Goal: Task Accomplishment & Management: Manage account settings

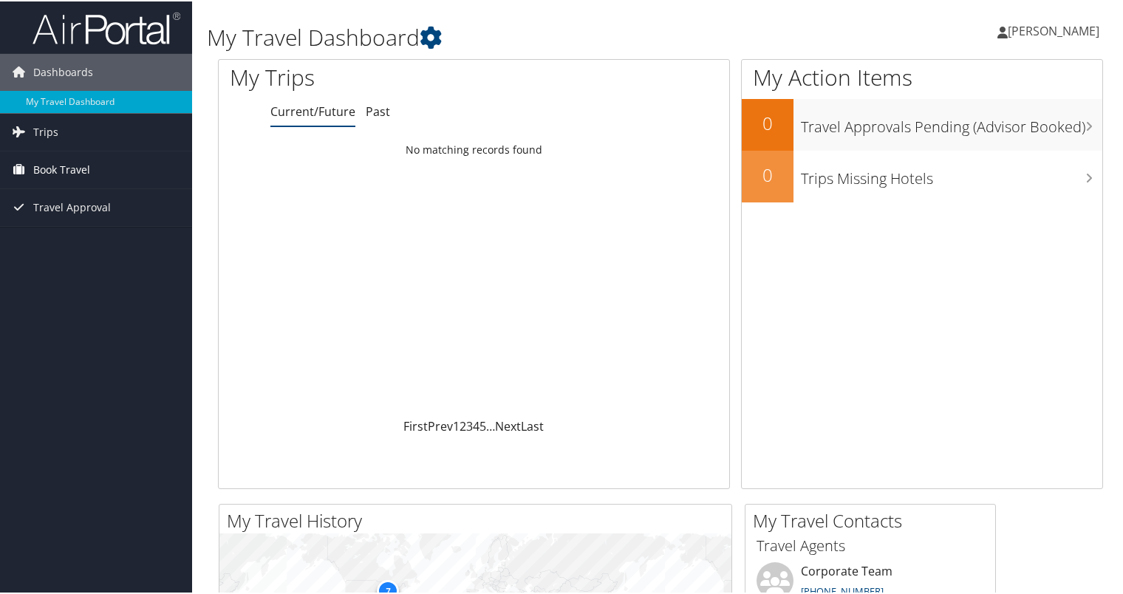
click at [110, 168] on link "Book Travel" at bounding box center [96, 168] width 192 height 37
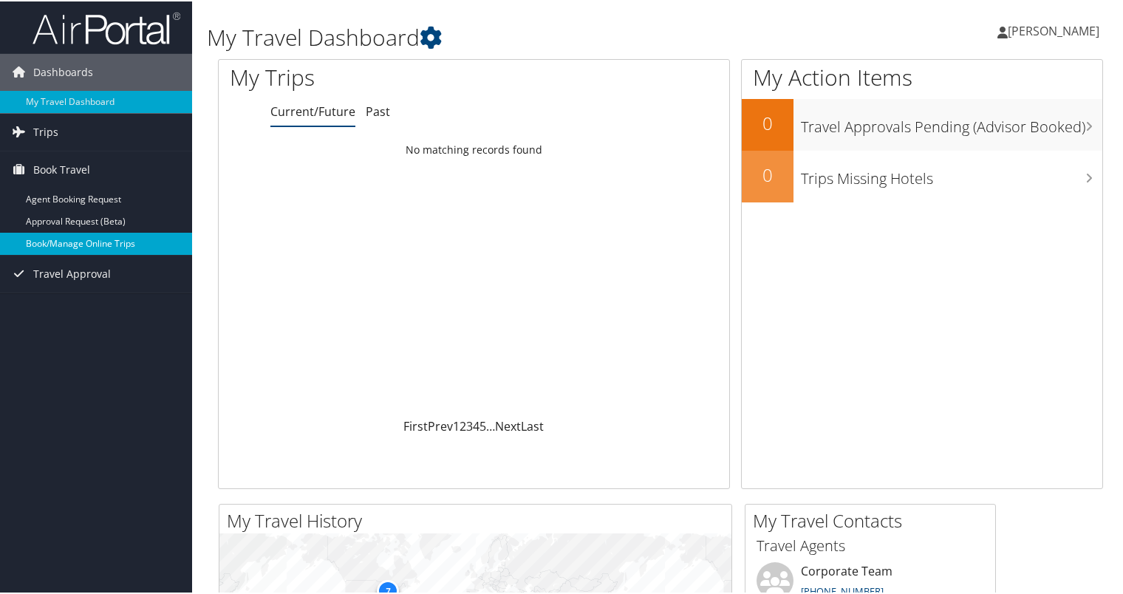
click at [92, 248] on link "Book/Manage Online Trips" at bounding box center [96, 242] width 192 height 22
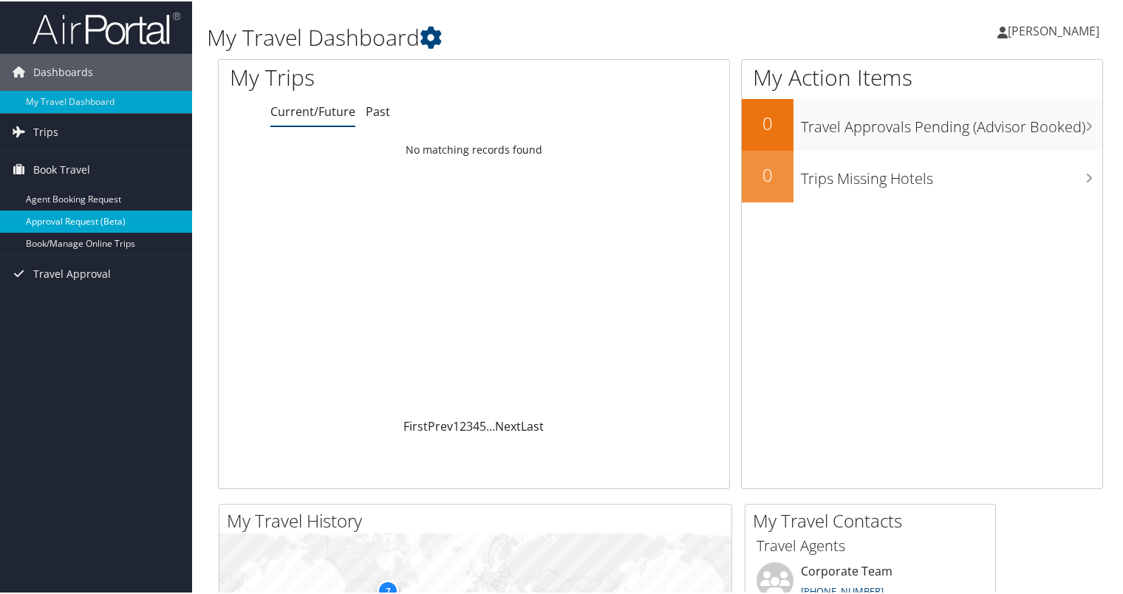
click at [116, 220] on link "Approval Request (Beta)" at bounding box center [96, 220] width 192 height 22
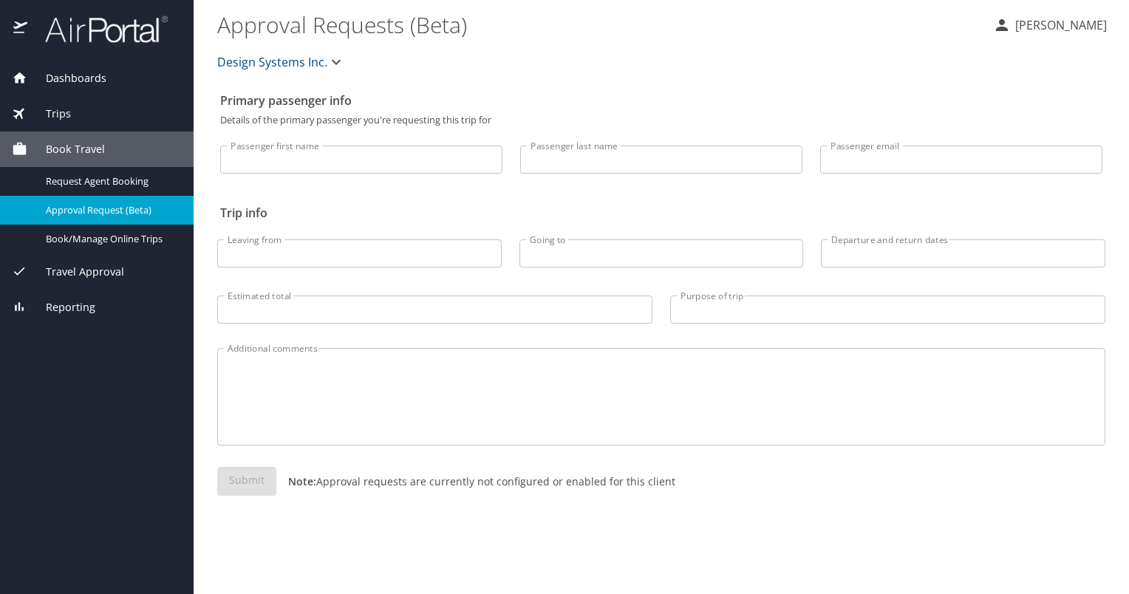
select select "US"
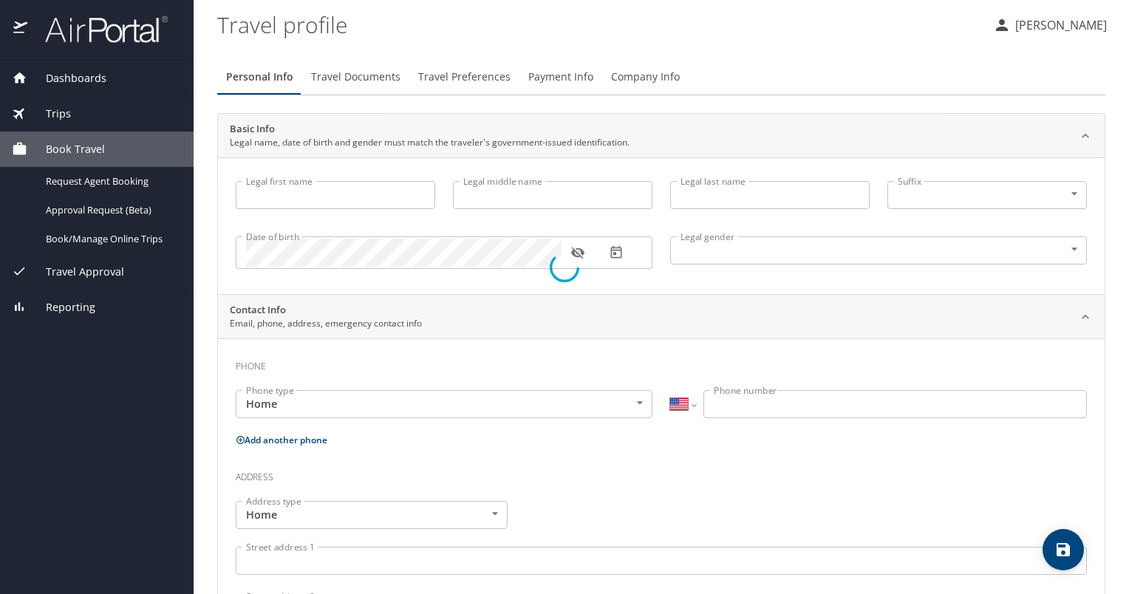
type input "Michael"
type input "Anderson"
type input "Male"
select select "US"
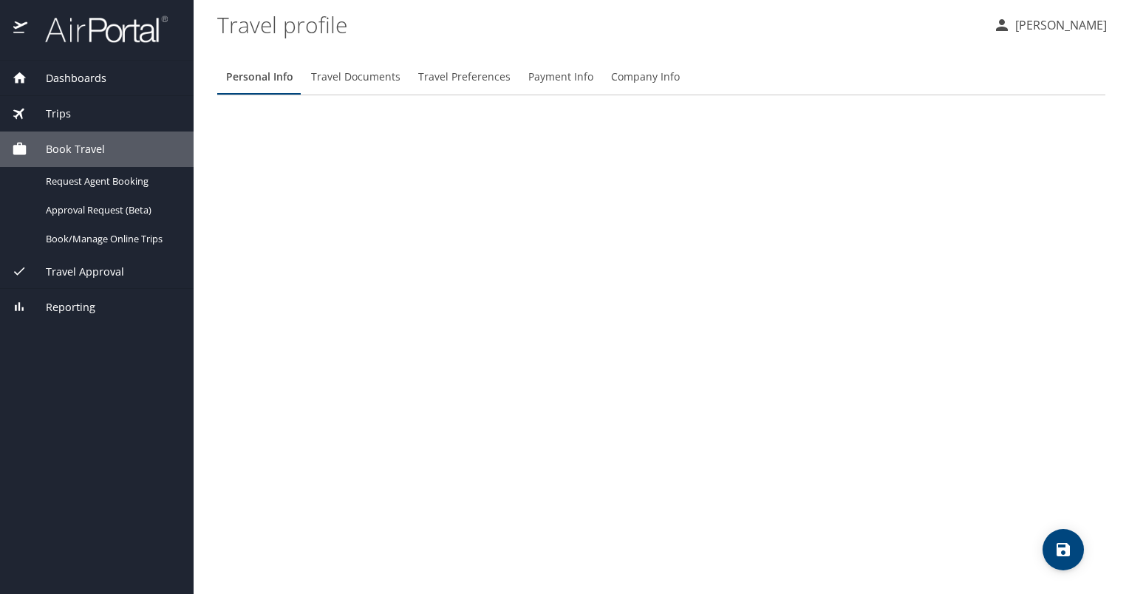
select select "US"
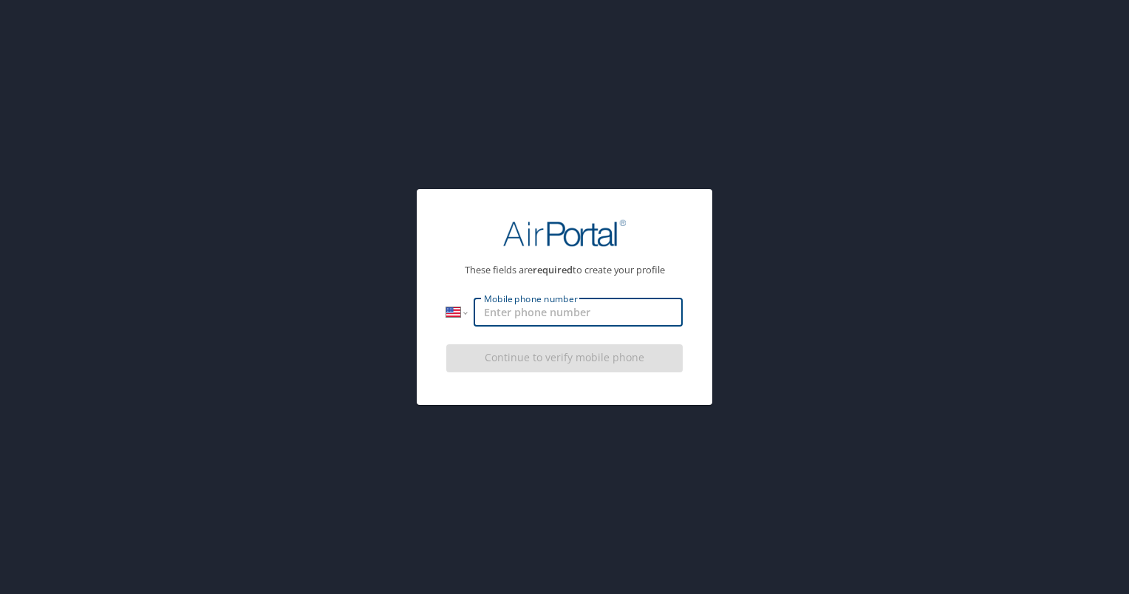
click at [641, 318] on input "Mobile phone number" at bounding box center [578, 312] width 209 height 28
type input "1 (734) 674-2965"
click at [531, 359] on div "Continue to verify mobile phone" at bounding box center [564, 363] width 236 height 50
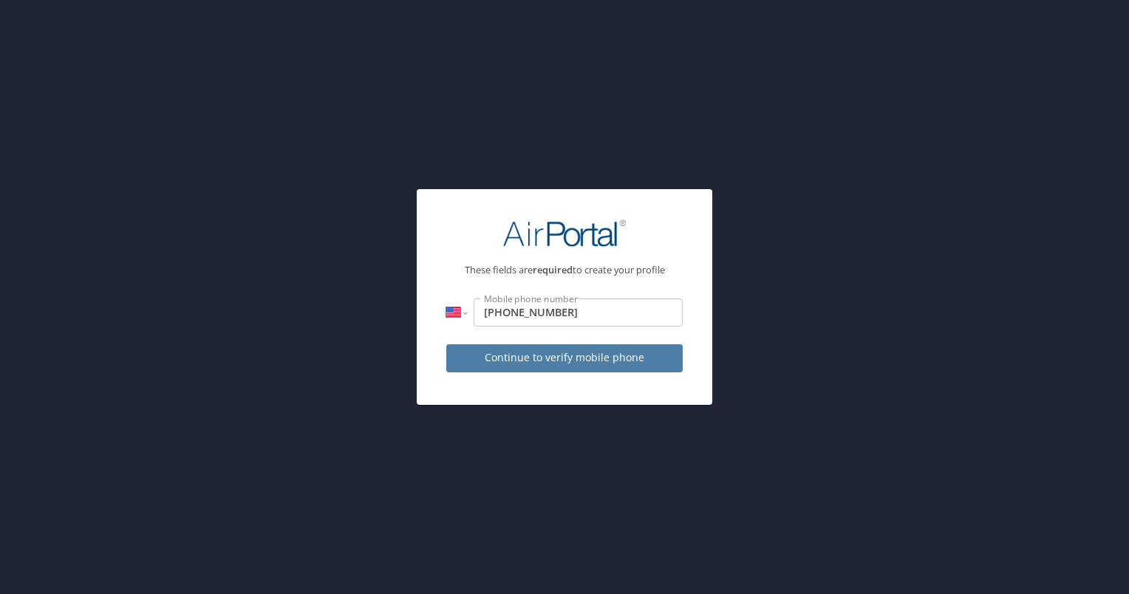
click at [564, 360] on span "Continue to verify mobile phone" at bounding box center [564, 358] width 213 height 18
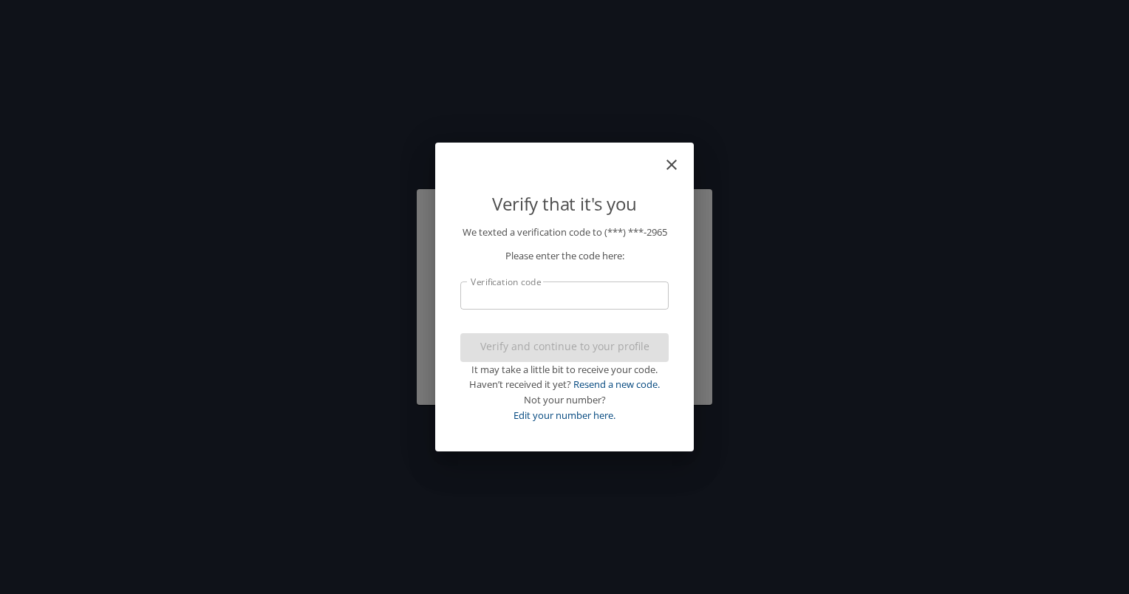
click at [513, 301] on input "Verification code" at bounding box center [564, 295] width 208 height 28
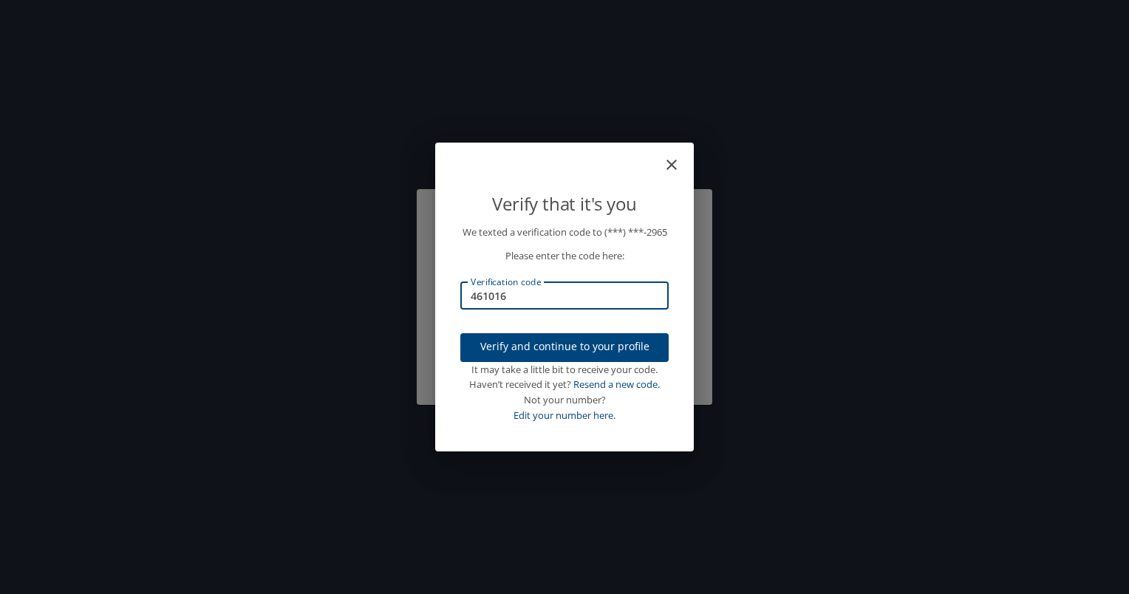
type input "461016"
click at [550, 356] on span "Verify and continue to your profile" at bounding box center [564, 347] width 185 height 18
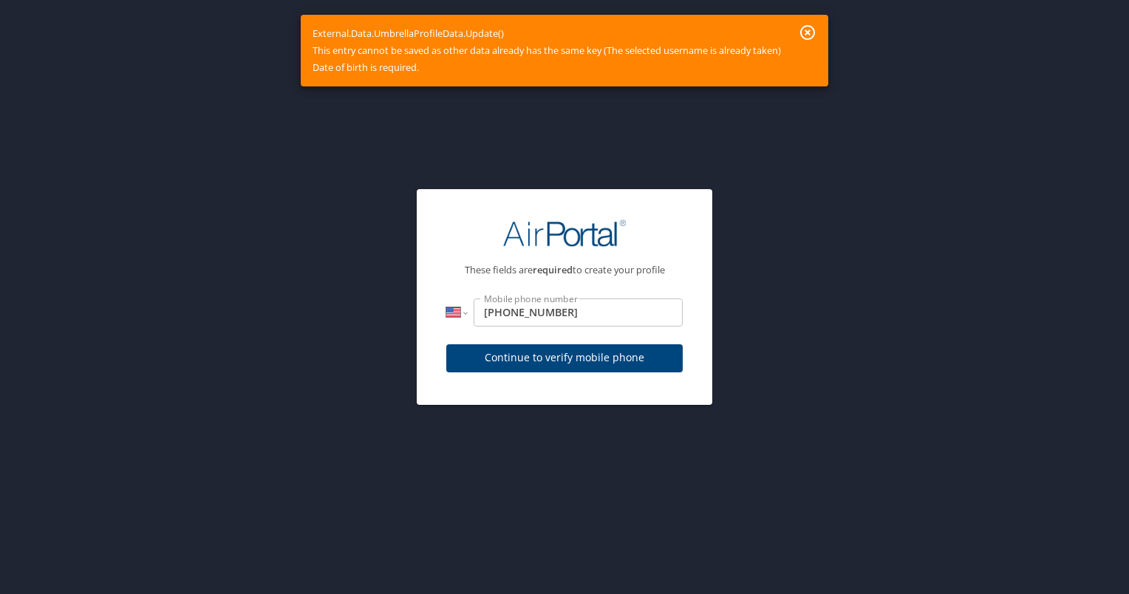
click at [720, 32] on div "External.Data.UmbrellaProfileData.Update() This entry cannot be saved as other …" at bounding box center [547, 50] width 468 height 63
click at [558, 361] on span "Continue to verify mobile phone" at bounding box center [564, 358] width 213 height 18
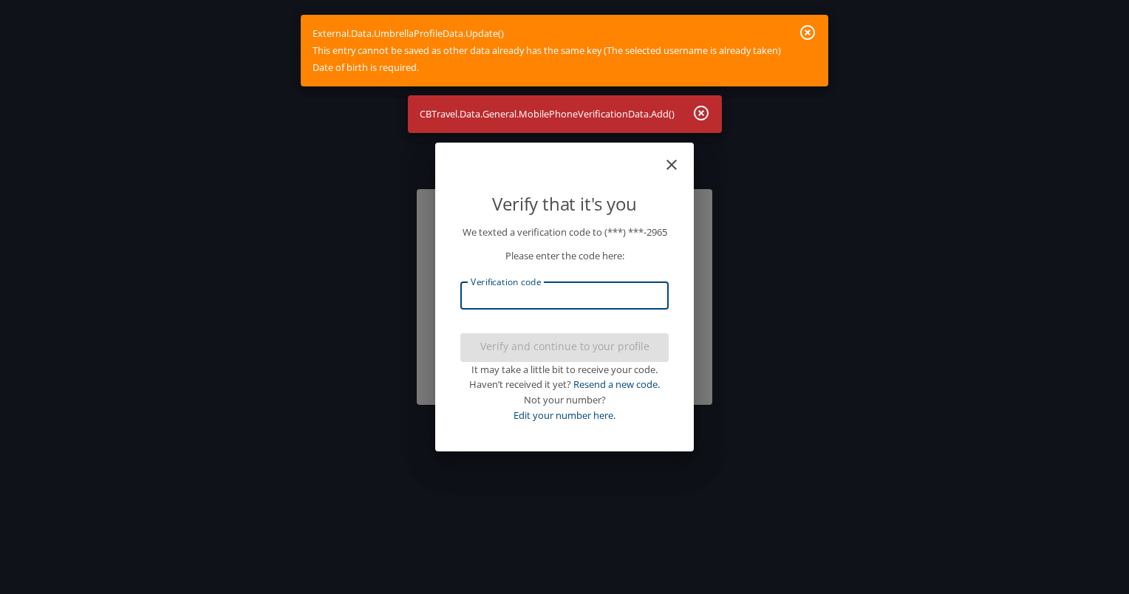
click at [530, 301] on input "Verification code" at bounding box center [564, 295] width 208 height 28
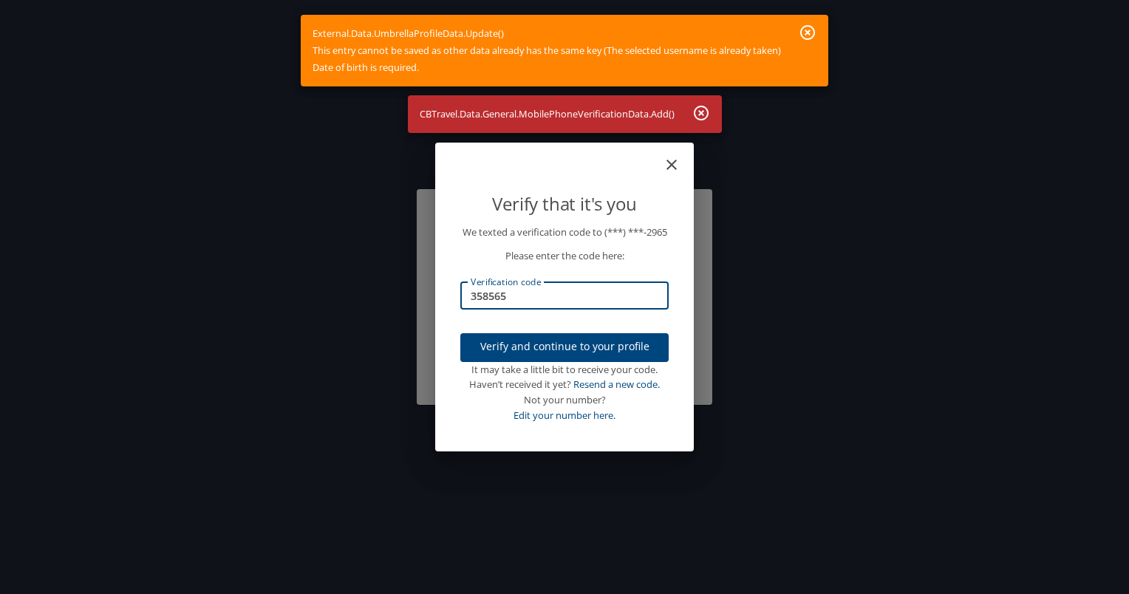
type input "358565"
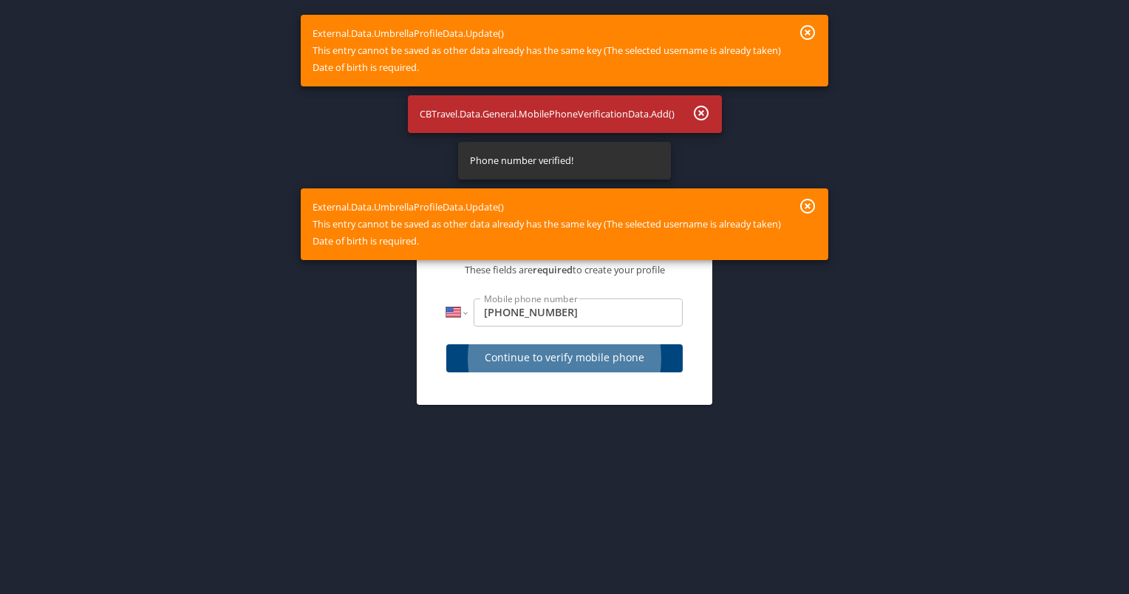
click at [552, 82] on div "External.Data.UmbrellaProfileData.Update() This entry cannot be saved as other …" at bounding box center [547, 50] width 468 height 63
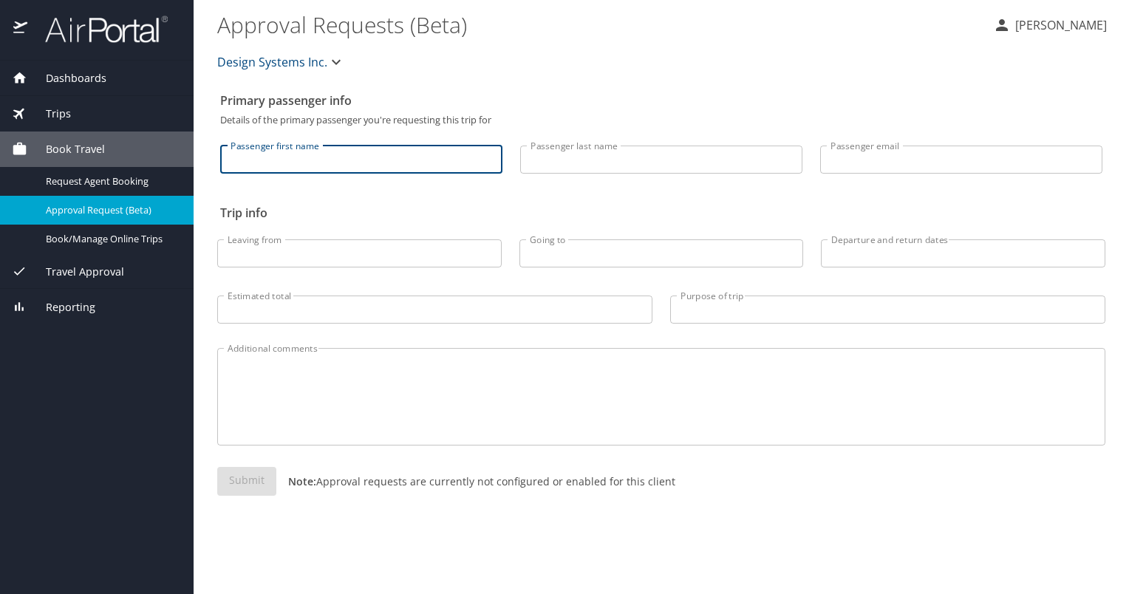
click at [364, 165] on input "Passenger first name" at bounding box center [361, 160] width 282 height 28
type input "MICHAEL"
type input "ANDERSON"
type input "manderson@dsidsc.com"
click at [407, 256] on input "Leaving from" at bounding box center [359, 253] width 284 height 28
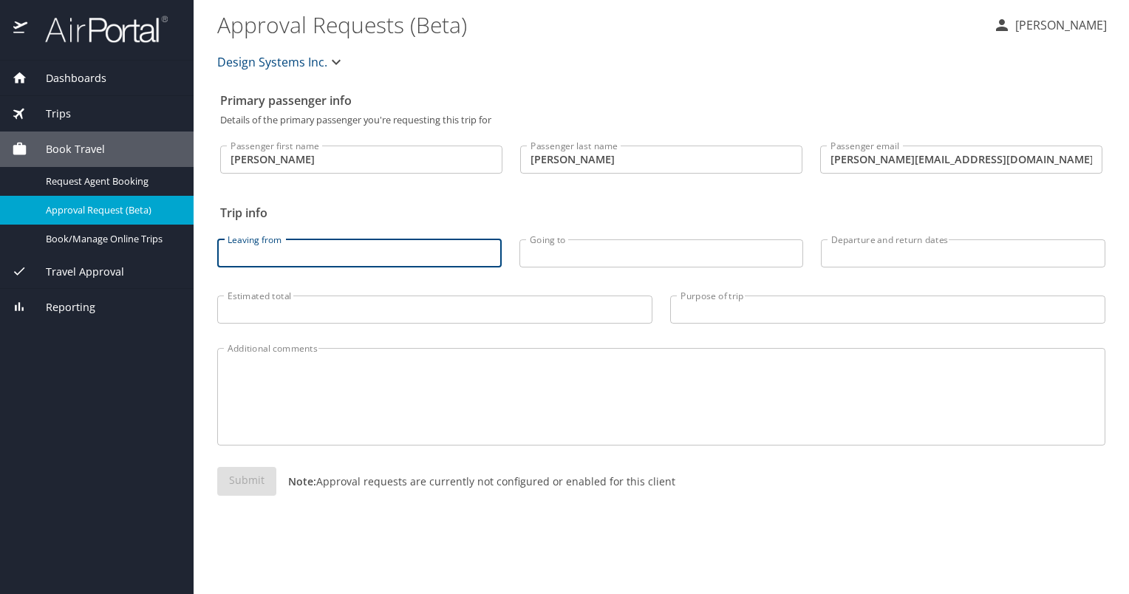
click at [473, 208] on h2 "Trip info" at bounding box center [661, 213] width 882 height 24
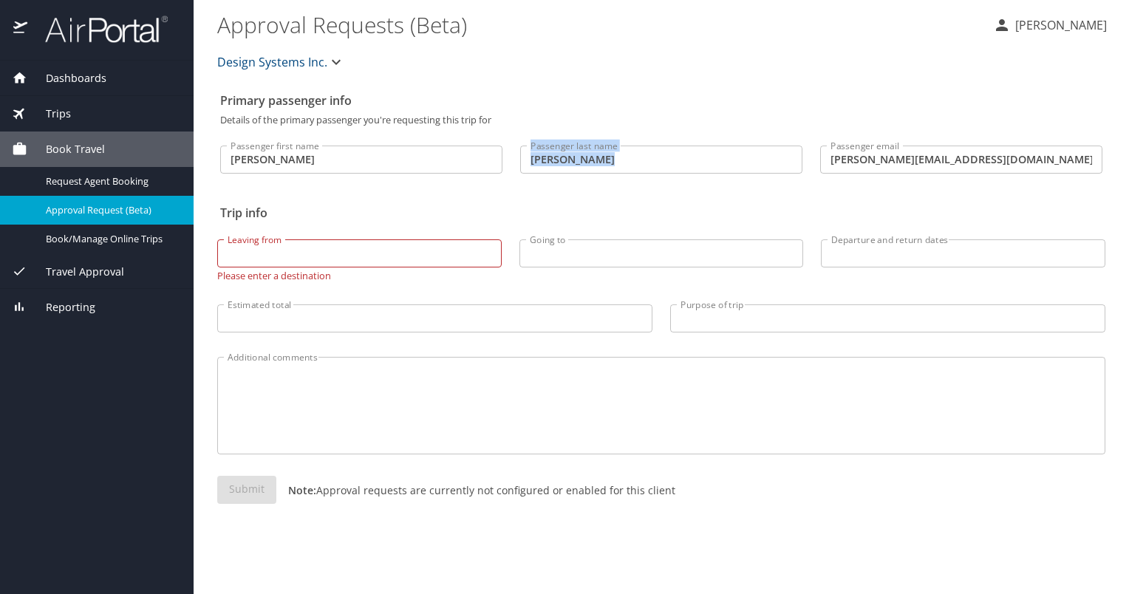
click at [511, 192] on div "Passenger first name MICHAEL Passenger first name Passenger last name ANDERSON …" at bounding box center [661, 161] width 882 height 73
click at [1024, 31] on p "[PERSON_NAME]" at bounding box center [1059, 25] width 96 height 18
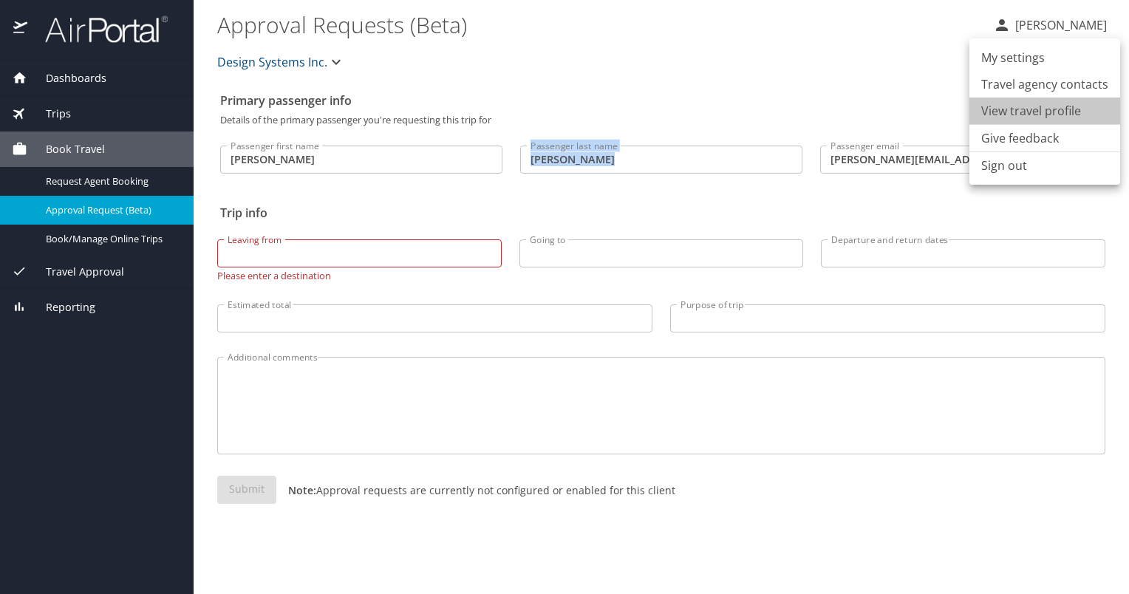
click at [1046, 113] on li "View travel profile" at bounding box center [1044, 111] width 151 height 27
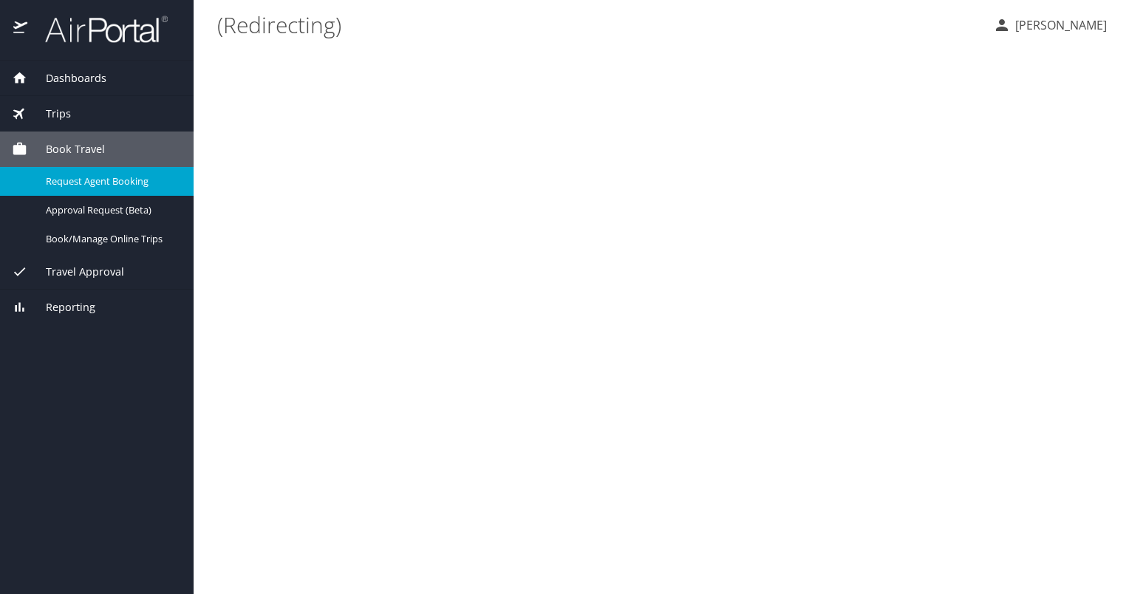
select select "US"
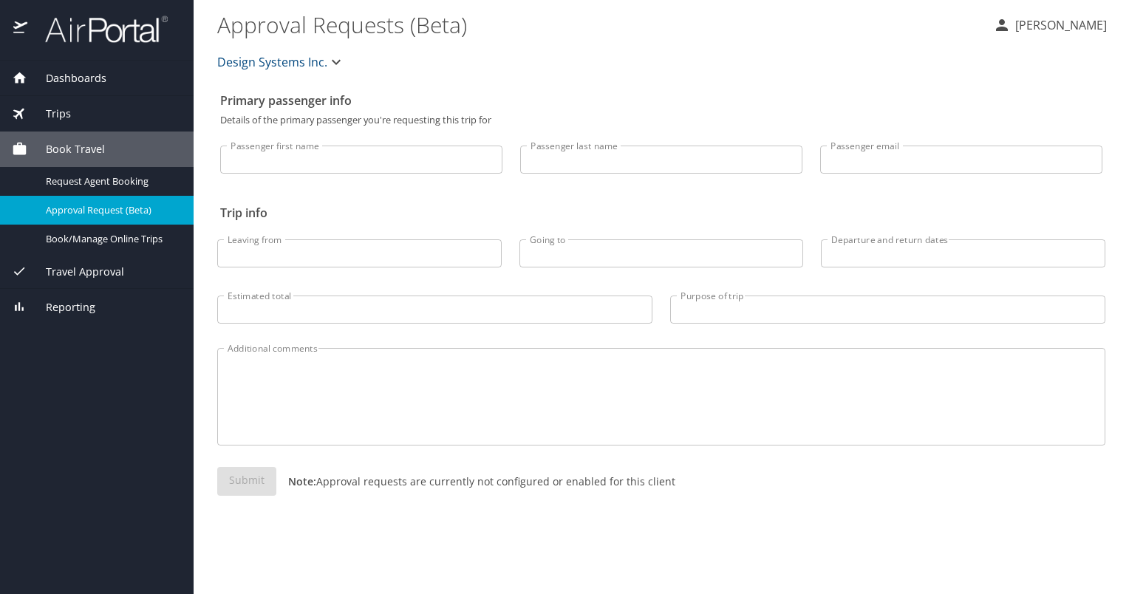
select select "US"
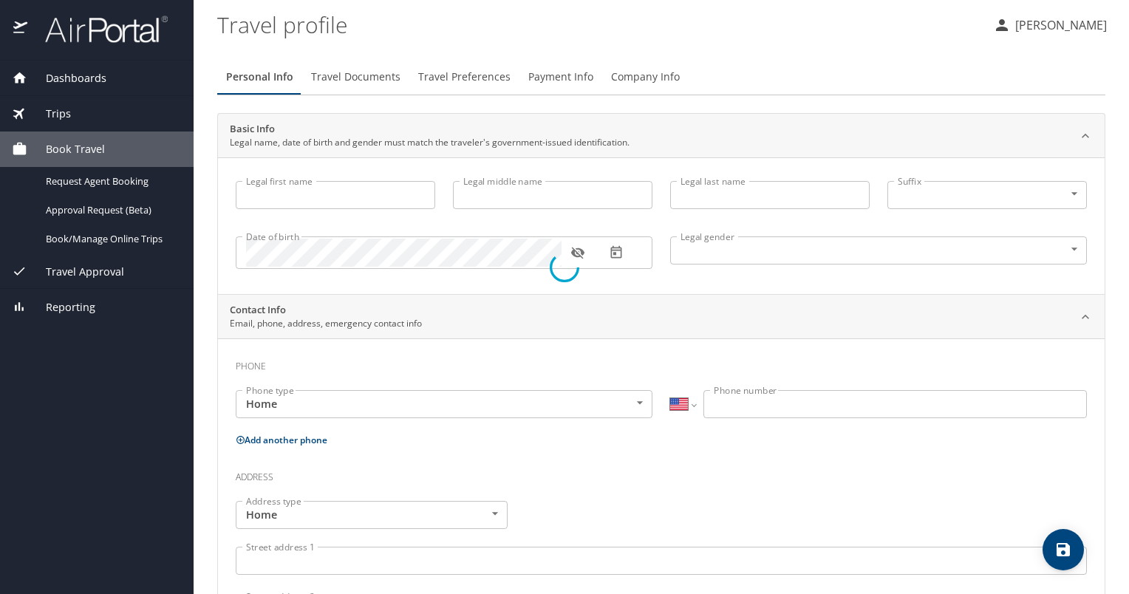
type input "Michael"
type input "Anderson"
type input "Male"
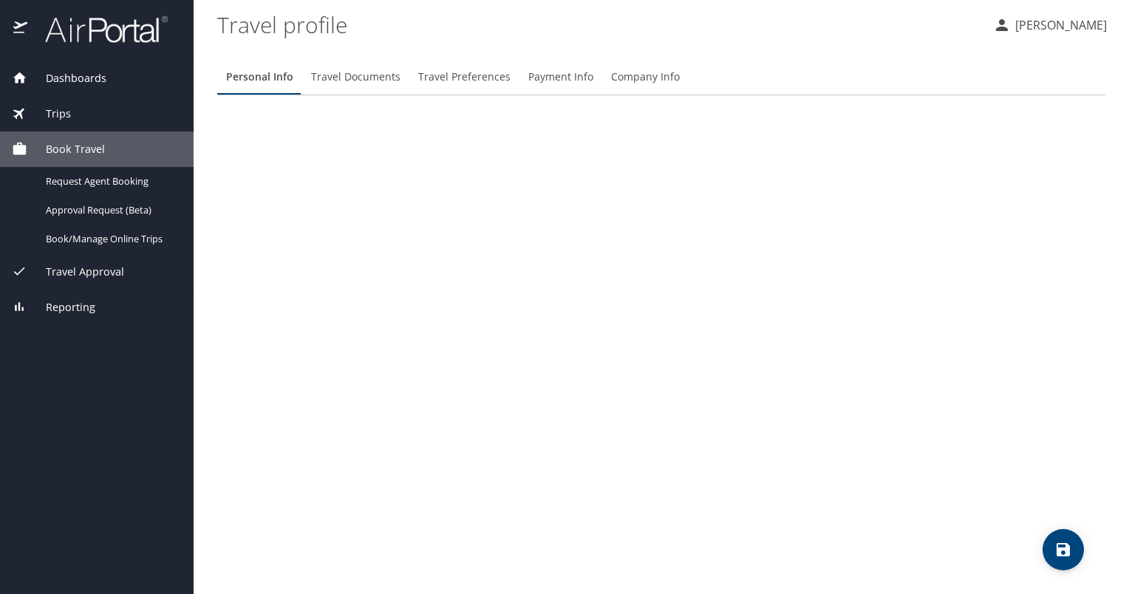
select select "US"
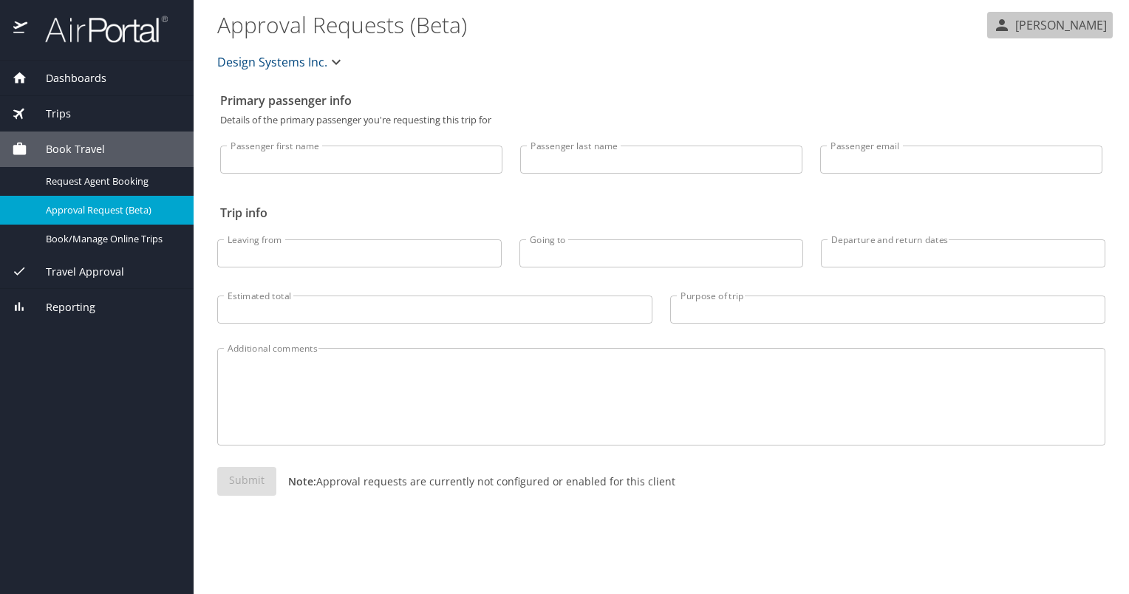
click at [1028, 21] on p "[PERSON_NAME]" at bounding box center [1059, 25] width 96 height 18
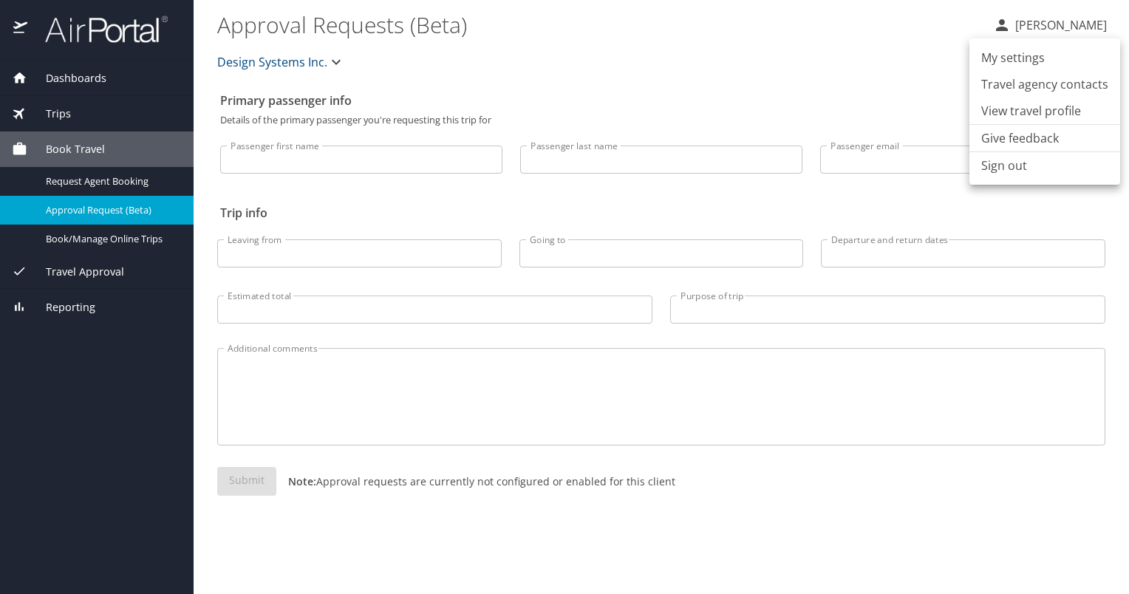
click at [1045, 110] on li "View travel profile" at bounding box center [1044, 111] width 151 height 27
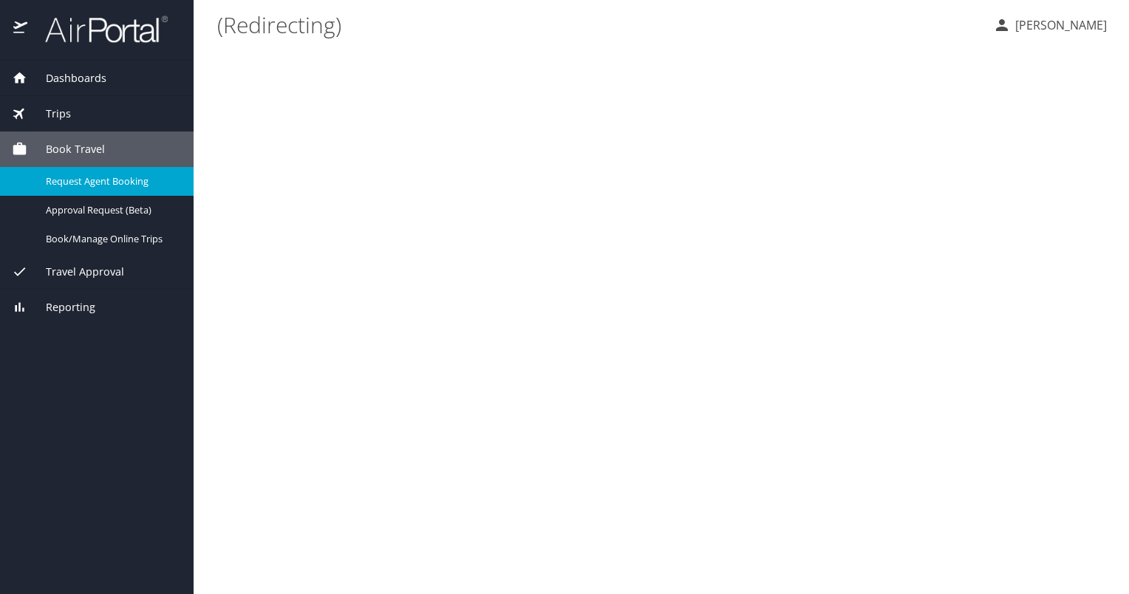
select select "US"
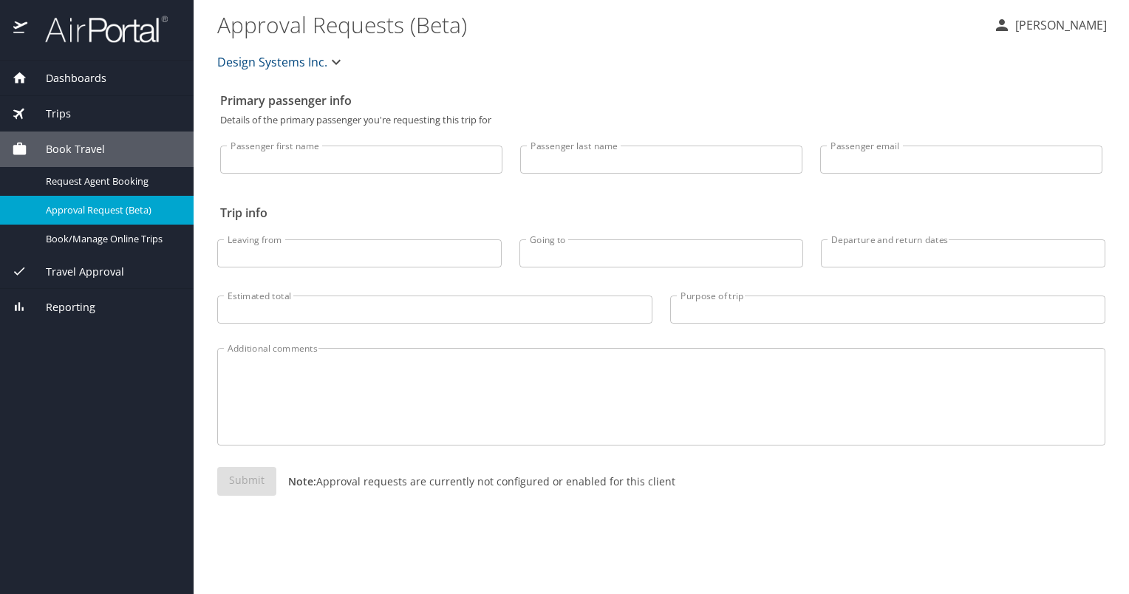
select select "US"
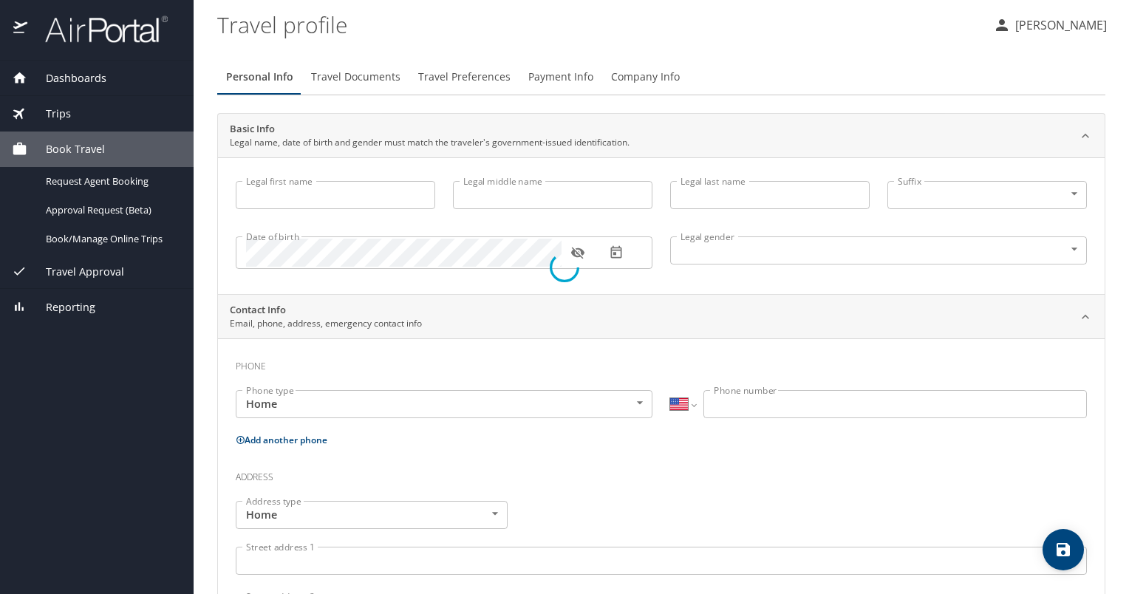
type input "[PERSON_NAME]"
type input "Male"
select select "US"
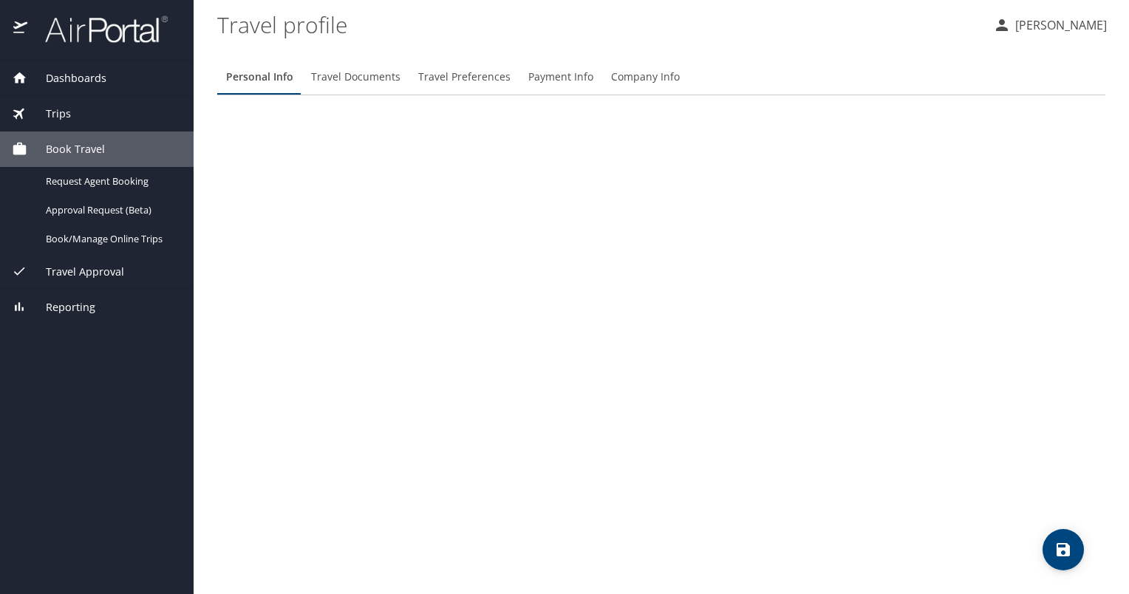
select select "US"
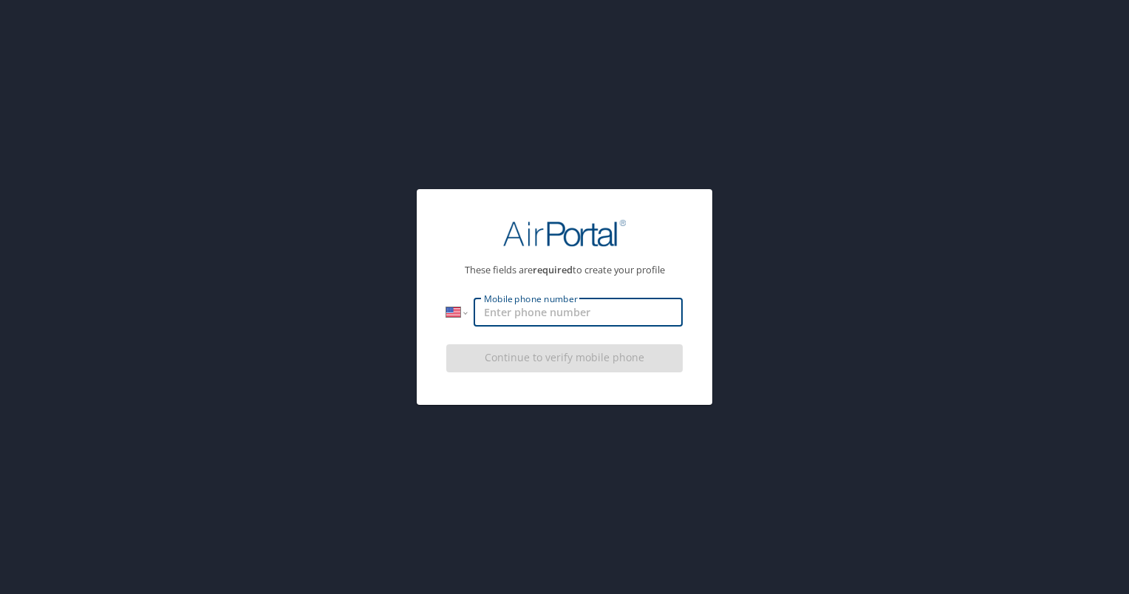
click at [541, 307] on input "Mobile phone number" at bounding box center [578, 312] width 209 height 28
type input "1 (734) 674-2965"
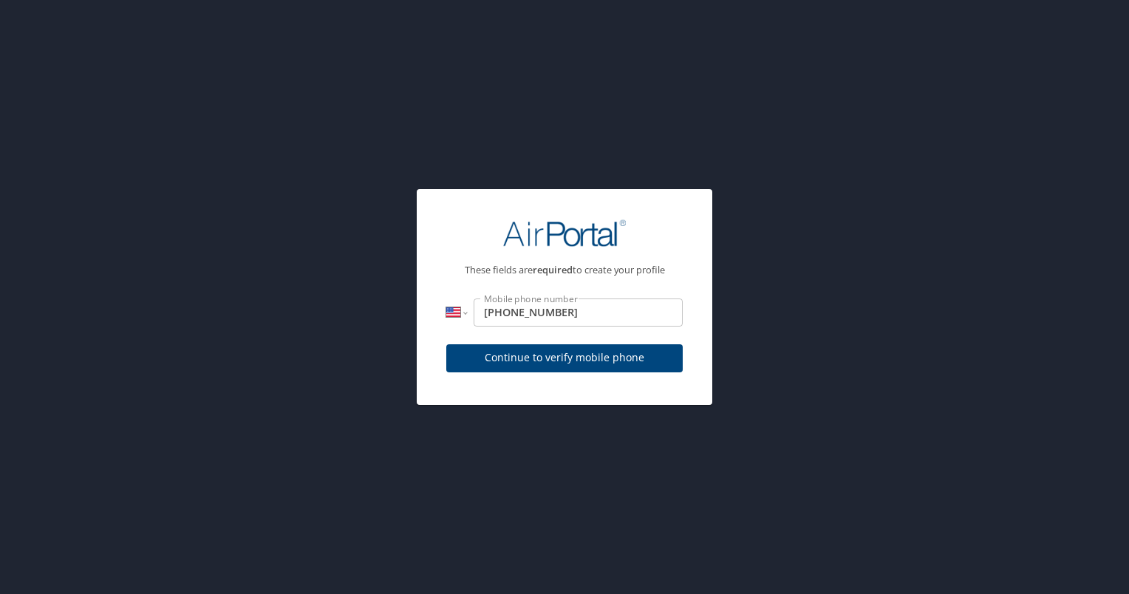
click at [571, 365] on div "Continue to verify mobile phone" at bounding box center [564, 363] width 236 height 50
click at [551, 359] on span "Continue to verify mobile phone" at bounding box center [564, 358] width 213 height 18
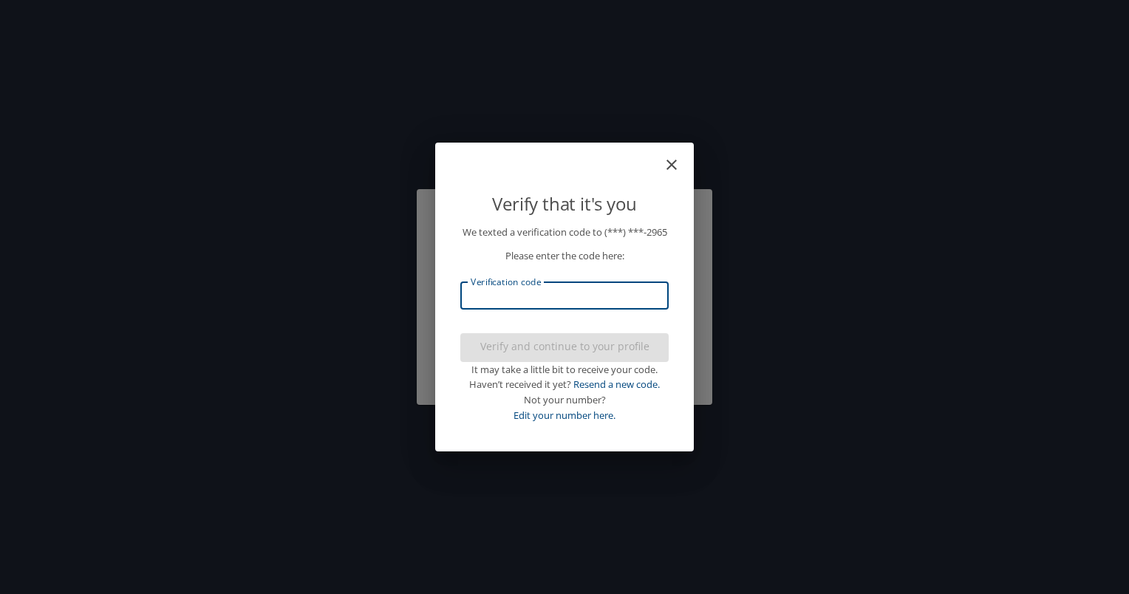
click at [536, 308] on input "Verification code" at bounding box center [564, 295] width 208 height 28
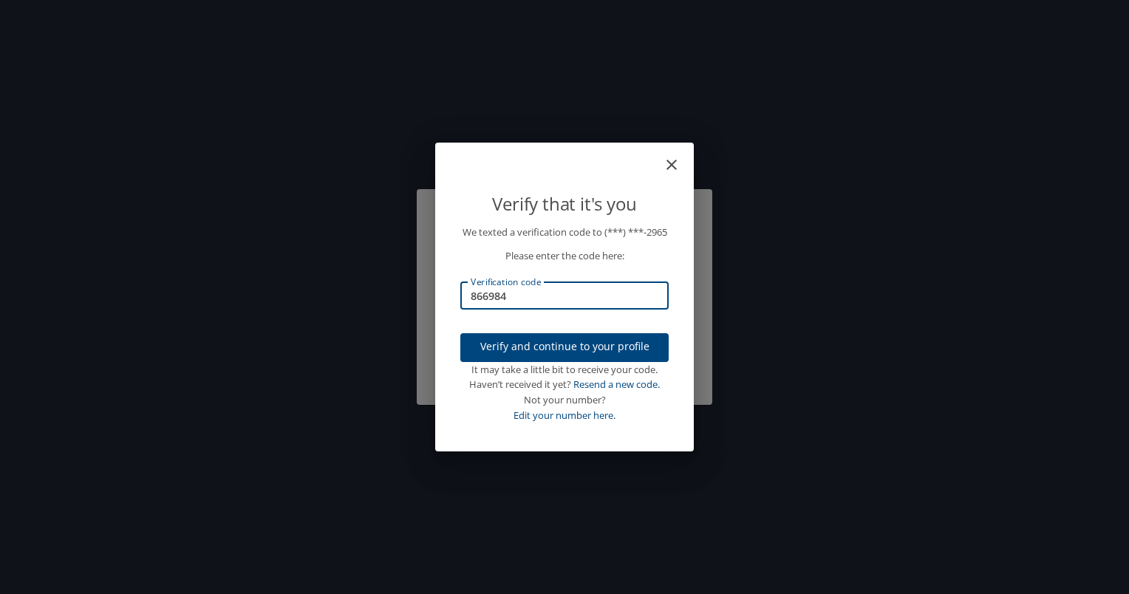
type input "866984"
click at [553, 362] on button "Verify and continue to your profile" at bounding box center [564, 347] width 208 height 29
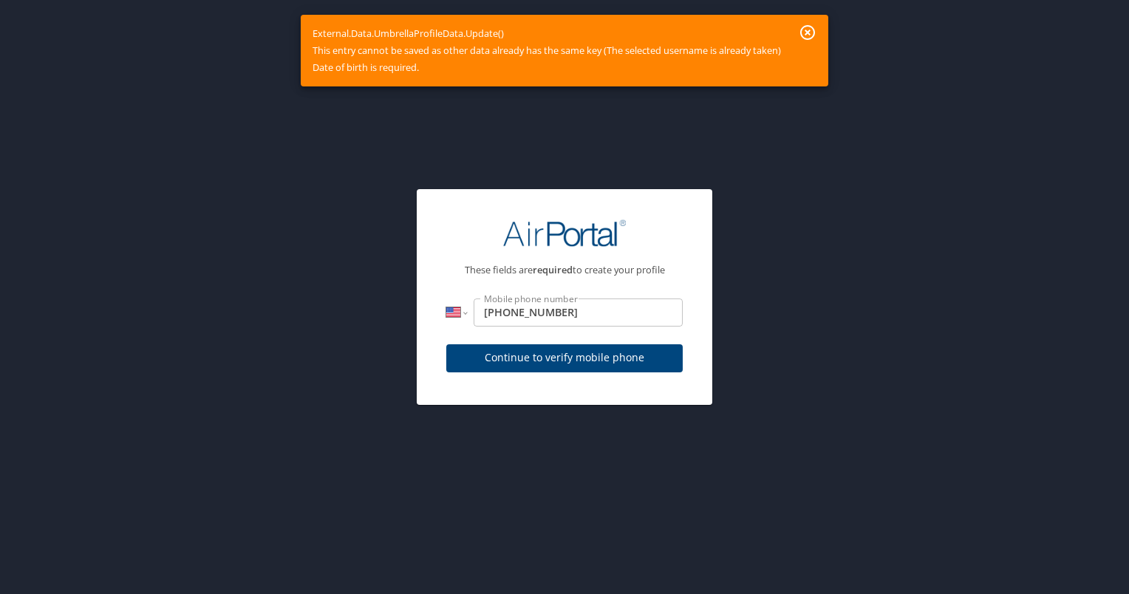
click at [556, 60] on div "External.Data.UmbrellaProfileData.Update() This entry cannot be saved as other …" at bounding box center [547, 50] width 468 height 63
click at [414, 50] on div "External.Data.UmbrellaProfileData.Update() This entry cannot be saved as other …" at bounding box center [547, 50] width 468 height 63
drag, startPoint x: 414, startPoint y: 50, endPoint x: 392, endPoint y: 59, distance: 24.2
click at [392, 59] on div "External.Data.UmbrellaProfileData.Update() This entry cannot be saved as other …" at bounding box center [547, 50] width 468 height 63
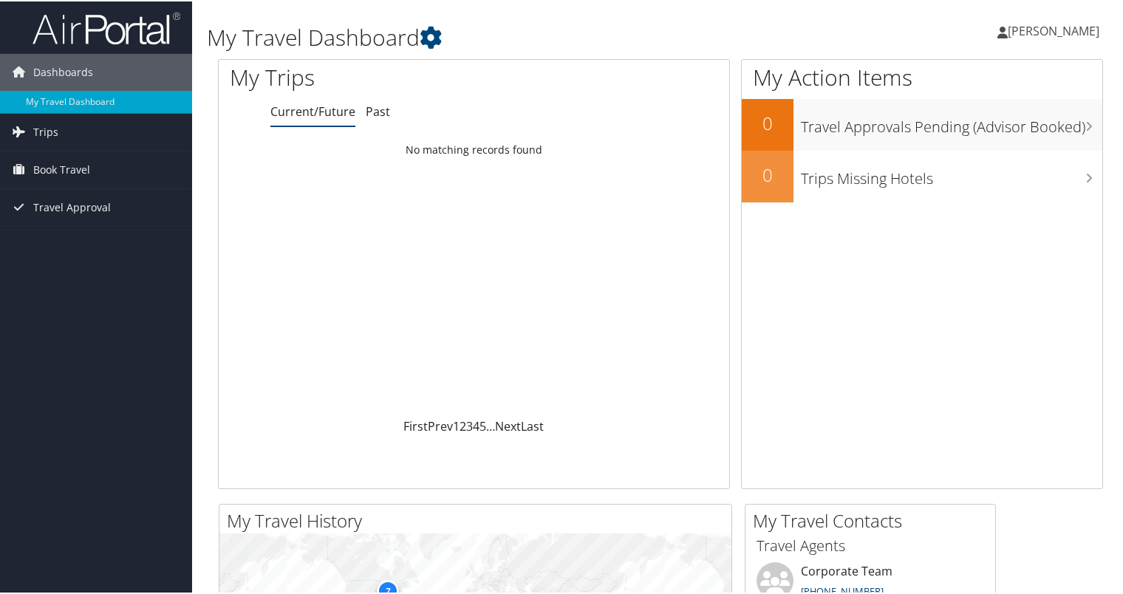
click at [1011, 30] on span "[PERSON_NAME]" at bounding box center [1054, 29] width 92 height 16
click at [998, 133] on link "View Travel Profile" at bounding box center [1014, 131] width 165 height 25
